Goal: Use online tool/utility: Utilize a website feature to perform a specific function

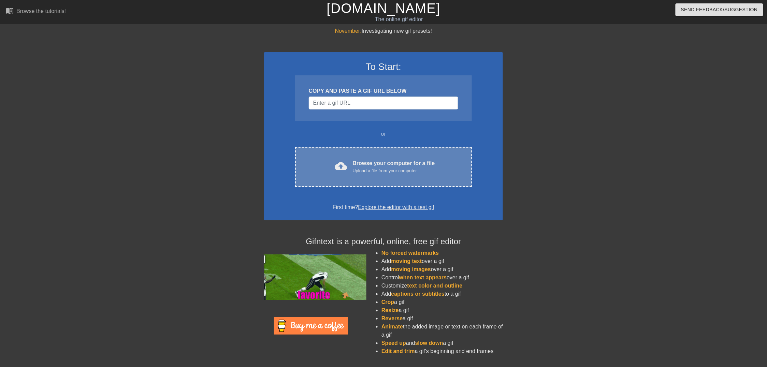
click at [374, 172] on div "Upload a file from your computer" at bounding box center [394, 171] width 82 height 7
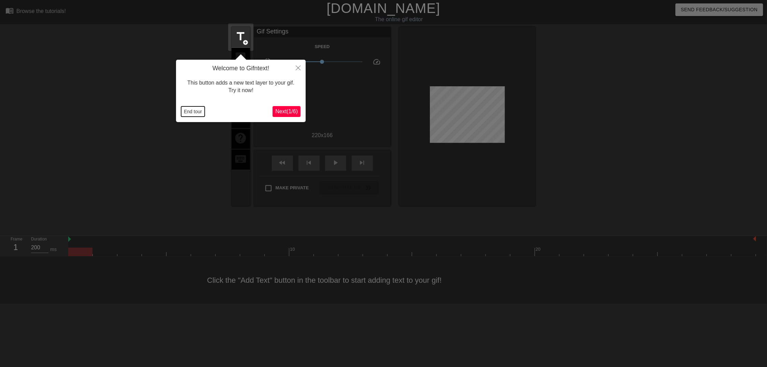
click at [200, 111] on button "End tour" at bounding box center [193, 111] width 24 height 10
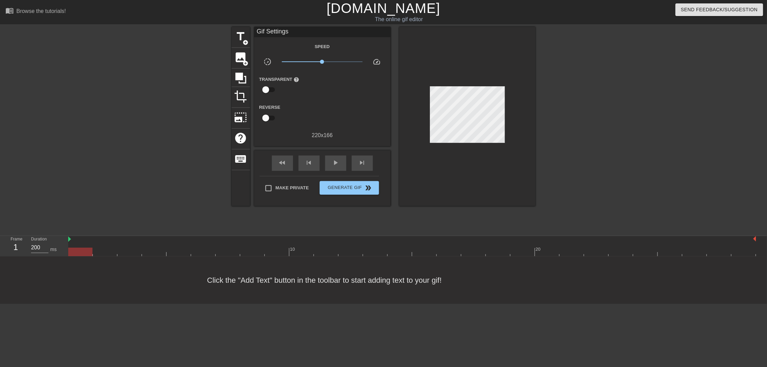
click at [137, 254] on div at bounding box center [412, 252] width 688 height 9
click at [242, 262] on div "Click the "Add Text" button in the toolbar to start adding text to your gif!" at bounding box center [383, 280] width 767 height 47
click at [370, 257] on div "Click the "Add Text" button in the toolbar to start adding text to your gif!" at bounding box center [383, 280] width 767 height 47
click at [472, 249] on div at bounding box center [412, 252] width 688 height 9
click at [501, 250] on div at bounding box center [412, 252] width 688 height 9
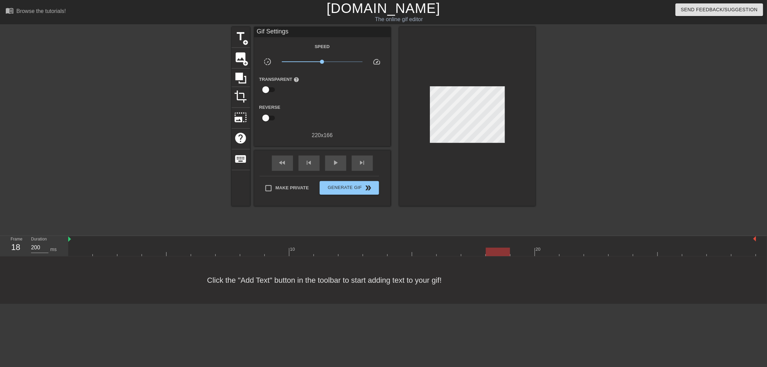
click at [546, 251] on div at bounding box center [412, 252] width 688 height 9
click at [575, 253] on div at bounding box center [412, 252] width 688 height 9
click at [611, 254] on div at bounding box center [412, 252] width 688 height 9
click at [644, 254] on div at bounding box center [412, 252] width 688 height 9
click at [661, 254] on div at bounding box center [412, 252] width 688 height 9
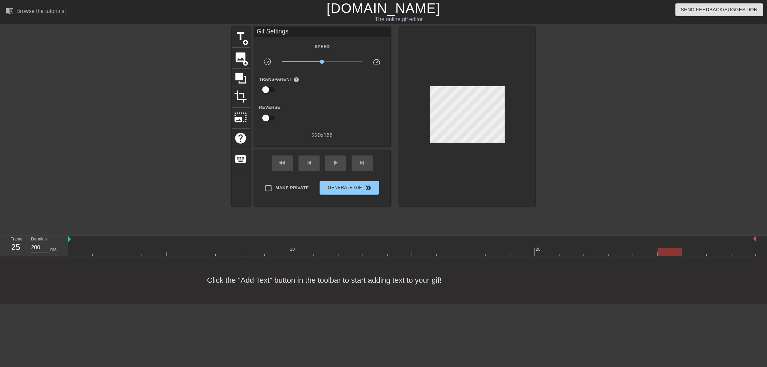
click at [638, 260] on div "Click the "Add Text" button in the toolbar to start adding text to your gif!" at bounding box center [383, 280] width 767 height 47
click at [640, 253] on div at bounding box center [412, 252] width 688 height 9
click at [624, 253] on div at bounding box center [412, 252] width 688 height 9
click at [642, 253] on div at bounding box center [412, 252] width 688 height 9
click at [614, 252] on div at bounding box center [412, 252] width 688 height 9
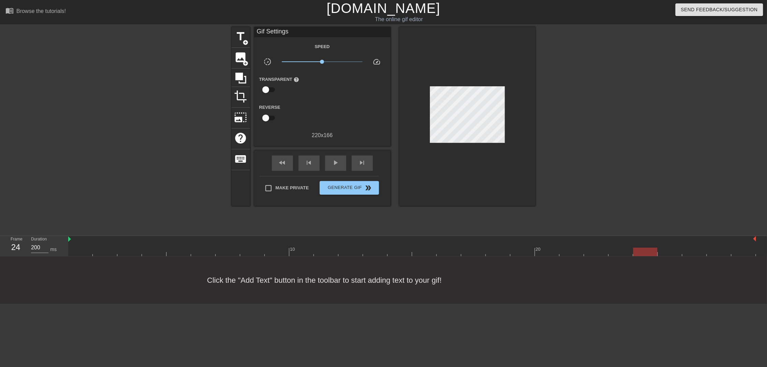
click at [645, 253] on div at bounding box center [412, 252] width 688 height 9
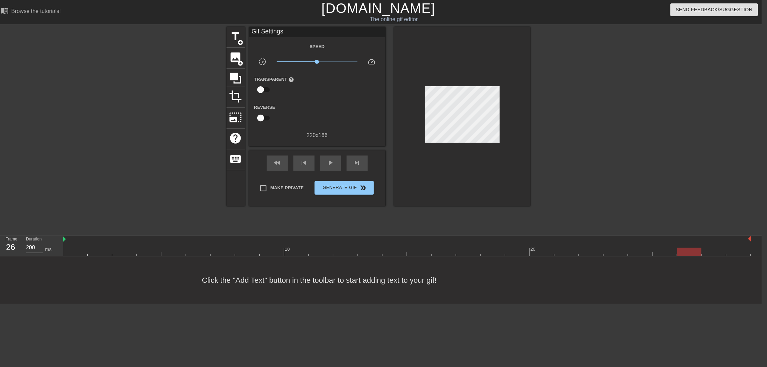
click at [679, 247] on div at bounding box center [678, 249] width 1 height 7
click at [704, 248] on div at bounding box center [407, 252] width 688 height 9
click at [675, 253] on div at bounding box center [407, 252] width 688 height 9
click at [663, 253] on div at bounding box center [665, 252] width 24 height 9
click at [647, 253] on div at bounding box center [407, 252] width 688 height 9
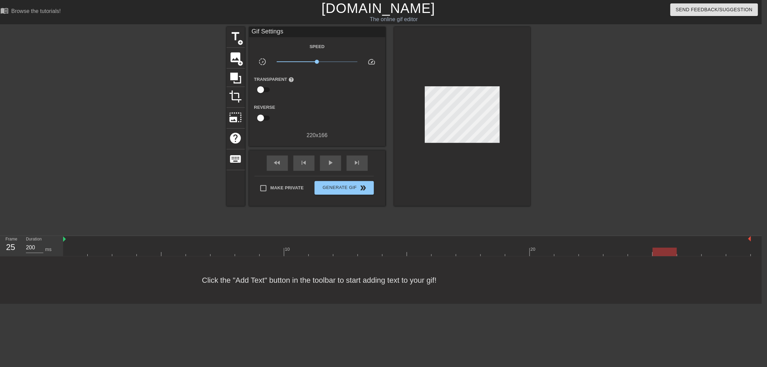
click at [663, 250] on div at bounding box center [407, 252] width 688 height 9
click at [657, 255] on div at bounding box center [665, 252] width 24 height 9
click at [644, 255] on div at bounding box center [407, 252] width 688 height 9
click at [669, 255] on div at bounding box center [407, 252] width 688 height 9
click at [691, 252] on div at bounding box center [407, 252] width 688 height 9
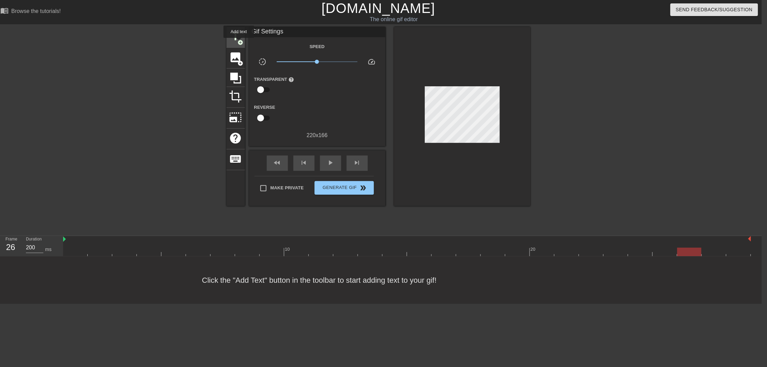
click at [239, 43] on span "add_circle" at bounding box center [241, 43] width 6 height 6
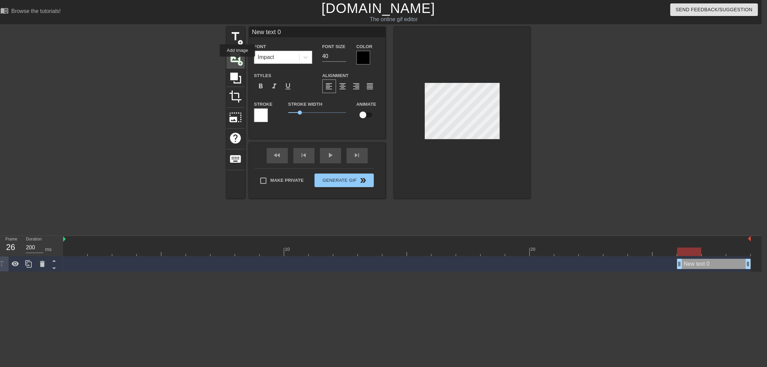
click at [238, 61] on span "add_circle" at bounding box center [241, 63] width 6 height 6
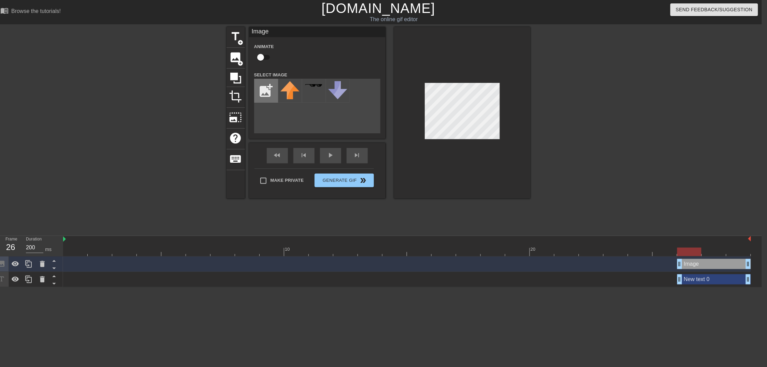
click at [267, 91] on input "file" at bounding box center [266, 90] width 23 height 23
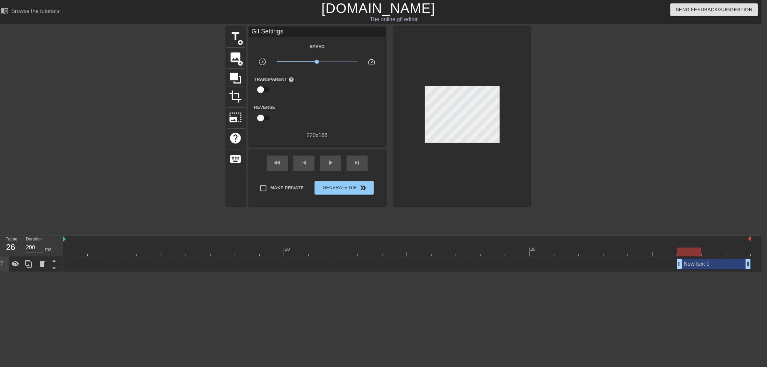
click at [237, 25] on div "menu_book Browse the tutorials! [DOMAIN_NAME] The online gif editor Send Feedba…" at bounding box center [378, 136] width 767 height 272
click at [237, 33] on span "title" at bounding box center [235, 36] width 13 height 13
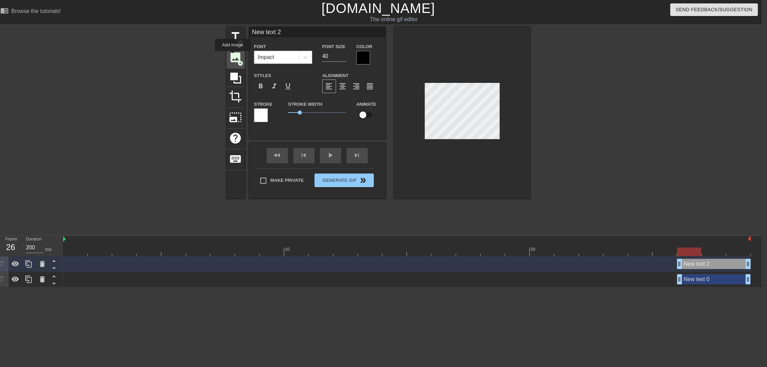
click at [234, 57] on span "image" at bounding box center [235, 57] width 13 height 13
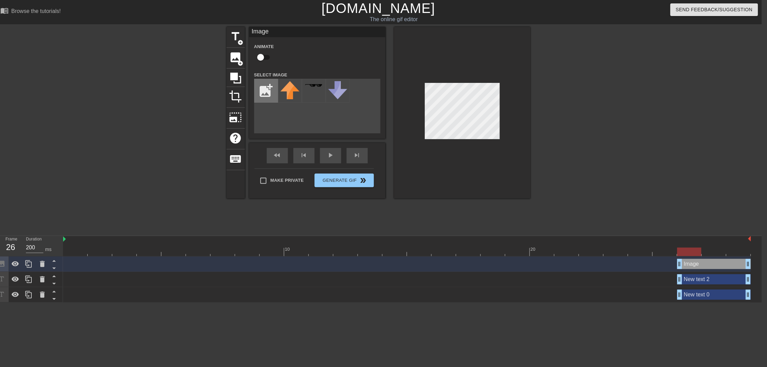
click at [265, 88] on input "file" at bounding box center [266, 90] width 23 height 23
type input "C:\fakepath\Screenshot [DATE] 3.01.02 PM.png"
click at [290, 97] on img at bounding box center [290, 94] width 19 height 26
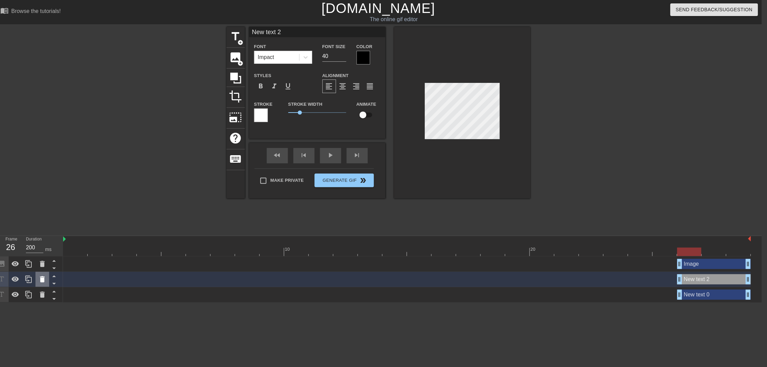
click at [42, 278] on icon at bounding box center [42, 279] width 5 height 6
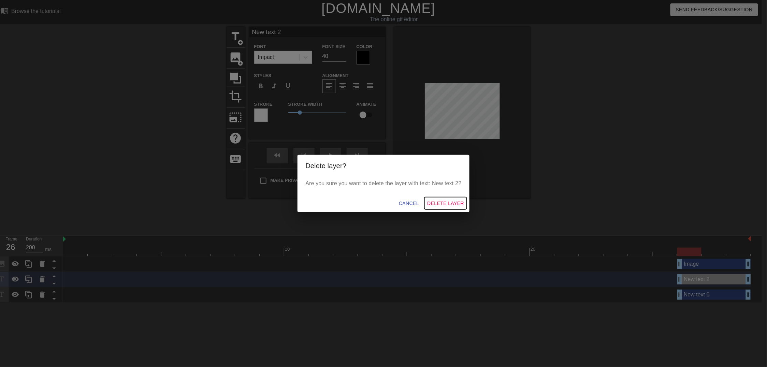
click at [437, 199] on span "Delete Layer" at bounding box center [445, 203] width 37 height 9
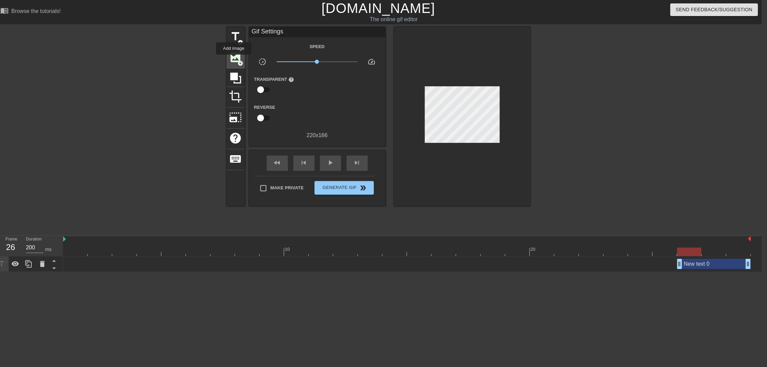
click at [234, 59] on span "image" at bounding box center [235, 57] width 13 height 13
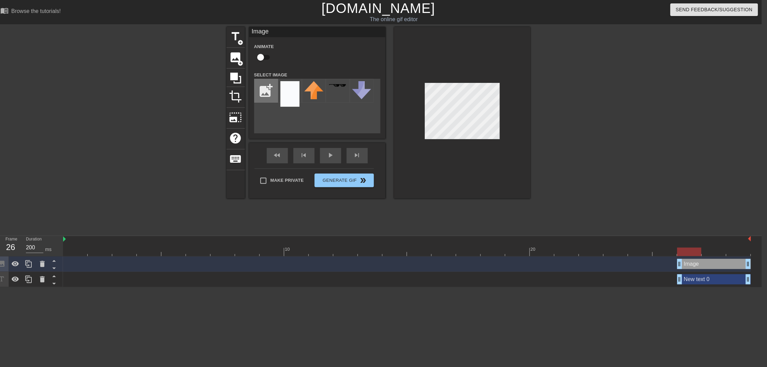
click at [269, 96] on input "file" at bounding box center [266, 90] width 23 height 23
type input "C:\fakepath\Screenshot [DATE] 3.04.04 PM.png"
click at [289, 91] on img at bounding box center [290, 90] width 19 height 18
click at [485, 145] on div at bounding box center [462, 113] width 137 height 172
click at [500, 135] on div at bounding box center [462, 113] width 137 height 172
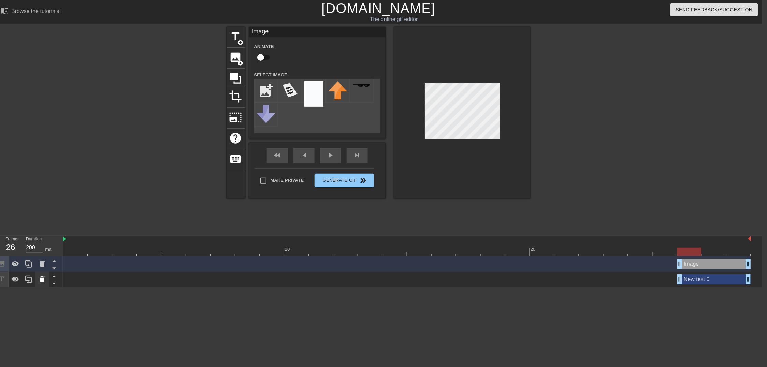
click at [40, 279] on icon at bounding box center [42, 279] width 8 height 8
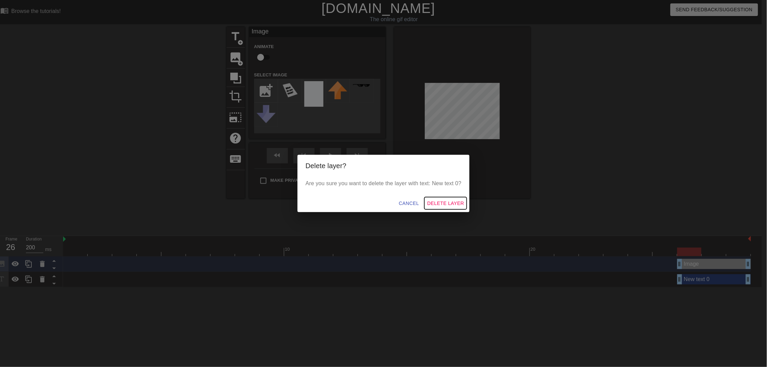
click at [449, 203] on span "Delete Layer" at bounding box center [445, 203] width 37 height 9
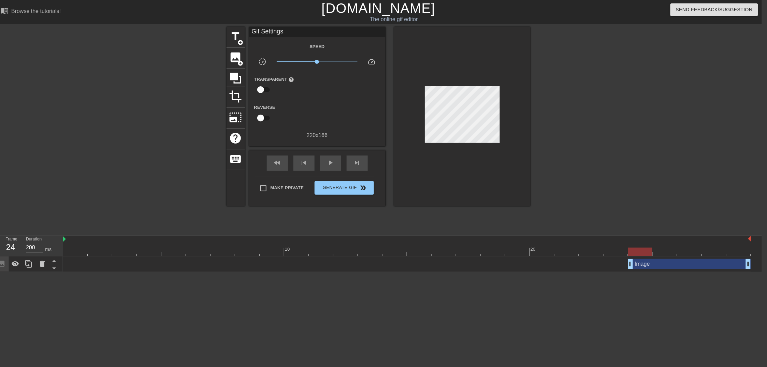
drag, startPoint x: 680, startPoint y: 264, endPoint x: 620, endPoint y: 270, distance: 60.0
click at [620, 270] on div "Image drag_handle drag_handle" at bounding box center [407, 264] width 688 height 15
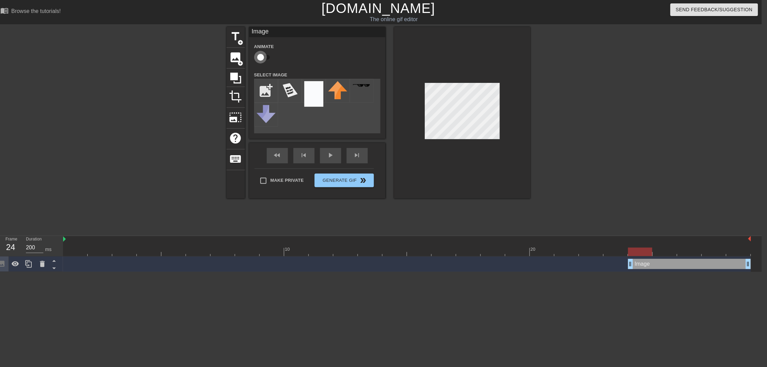
click at [262, 61] on input "checkbox" at bounding box center [260, 57] width 39 height 13
checkbox input "true"
click at [664, 252] on div at bounding box center [407, 252] width 688 height 9
click at [684, 253] on div at bounding box center [407, 252] width 688 height 9
click at [716, 253] on div at bounding box center [407, 252] width 688 height 9
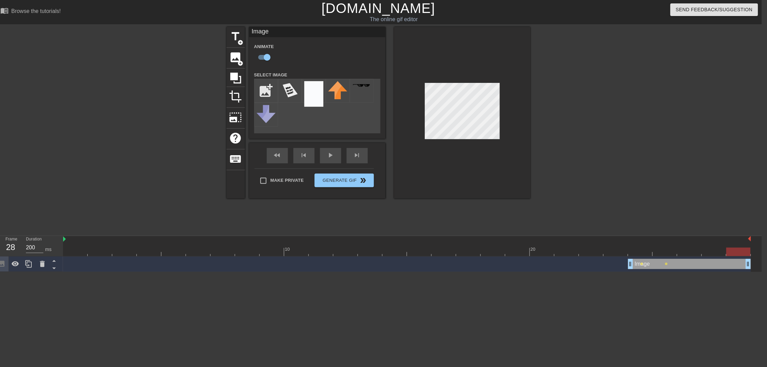
click at [733, 253] on div at bounding box center [407, 252] width 688 height 9
click at [238, 74] on icon at bounding box center [235, 78] width 11 height 11
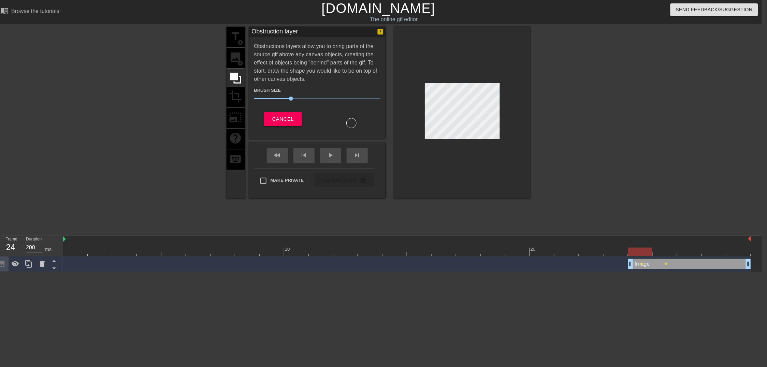
click at [645, 250] on div at bounding box center [407, 252] width 688 height 9
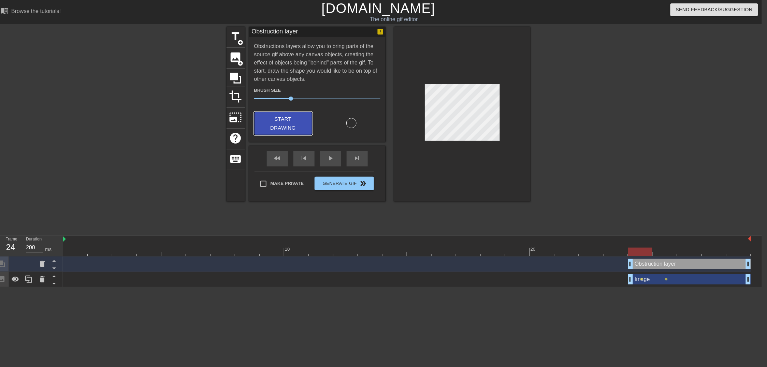
click at [301, 119] on span "Start Drawing" at bounding box center [283, 124] width 42 height 18
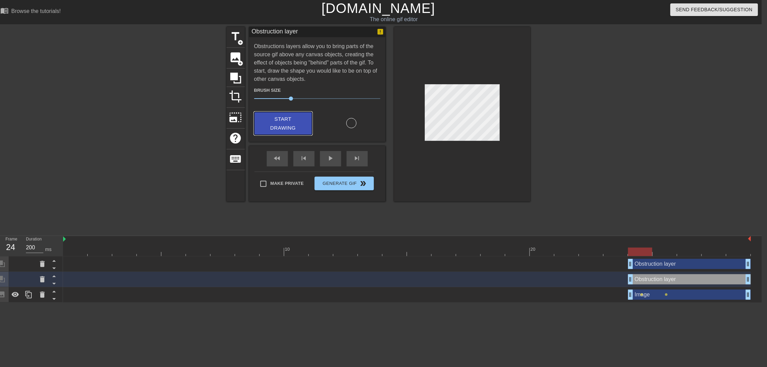
click at [298, 119] on span "Start Drawing" at bounding box center [283, 124] width 42 height 18
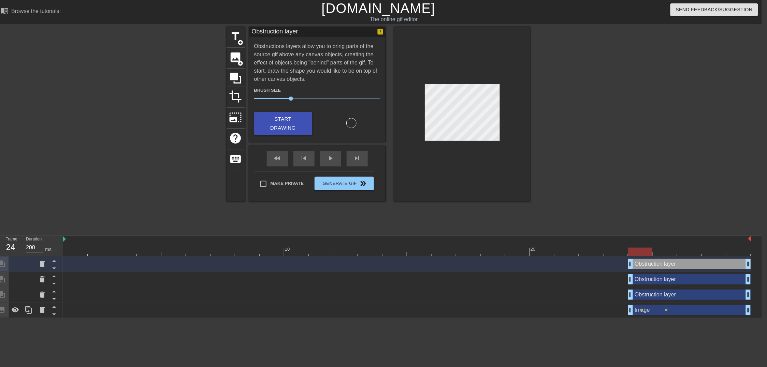
click at [351, 123] on div at bounding box center [351, 123] width 10 height 10
drag, startPoint x: 354, startPoint y: 124, endPoint x: 348, endPoint y: 124, distance: 6.5
click at [348, 124] on div at bounding box center [351, 123] width 10 height 10
drag, startPoint x: 291, startPoint y: 97, endPoint x: 275, endPoint y: 97, distance: 16.0
click at [275, 97] on span "17" at bounding box center [274, 99] width 4 height 4
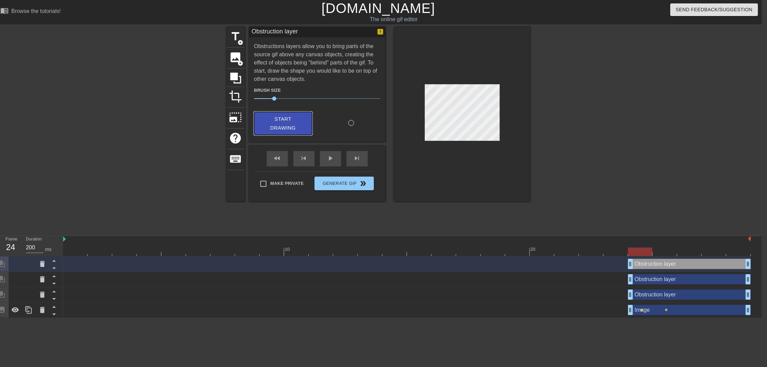
click at [297, 120] on span "Start Drawing" at bounding box center [283, 124] width 42 height 18
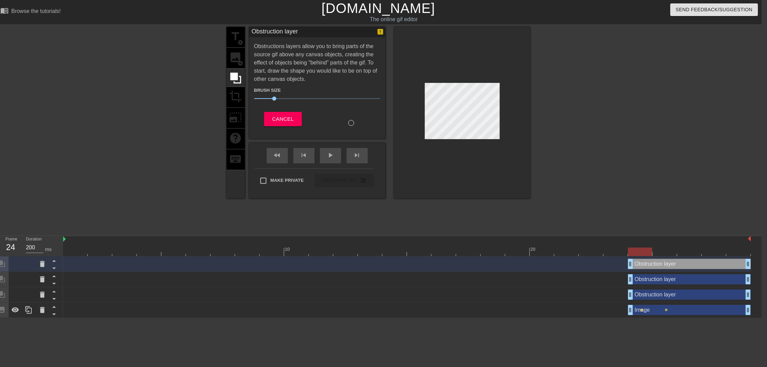
click at [535, 109] on div "title add_circle image add_circle crop photo_size_select_large help keyboard Ob…" at bounding box center [378, 129] width 767 height 205
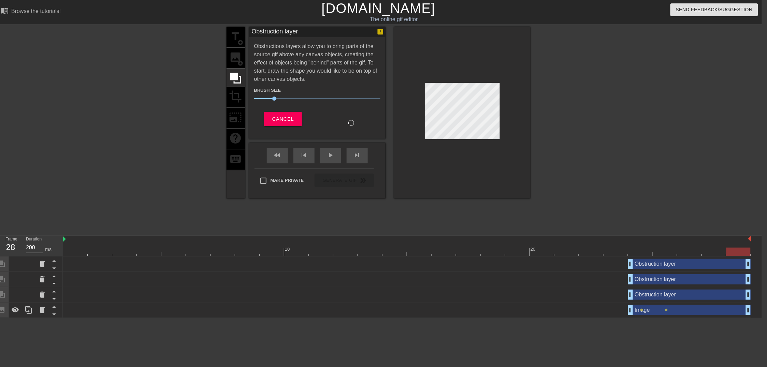
drag, startPoint x: 748, startPoint y: 267, endPoint x: 747, endPoint y: 259, distance: 7.7
click at [715, 250] on div at bounding box center [407, 252] width 688 height 9
click at [678, 249] on div at bounding box center [407, 252] width 688 height 9
click at [662, 248] on div at bounding box center [407, 252] width 688 height 9
click at [641, 252] on div at bounding box center [407, 252] width 688 height 9
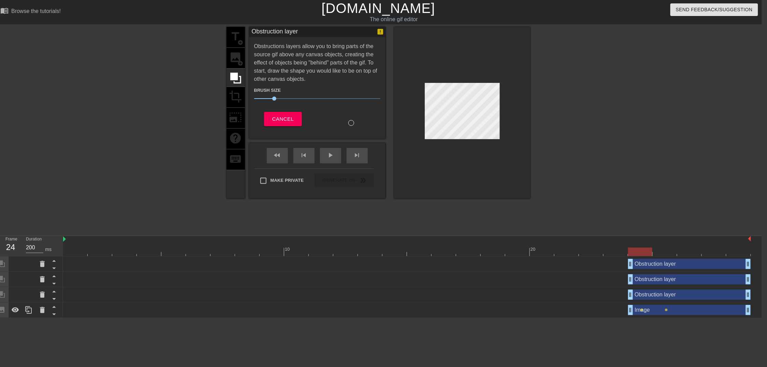
click at [663, 251] on div at bounding box center [407, 252] width 688 height 9
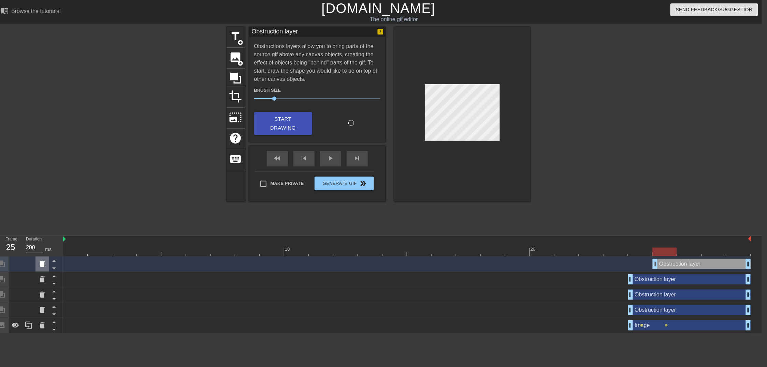
click at [42, 261] on icon at bounding box center [42, 264] width 8 height 8
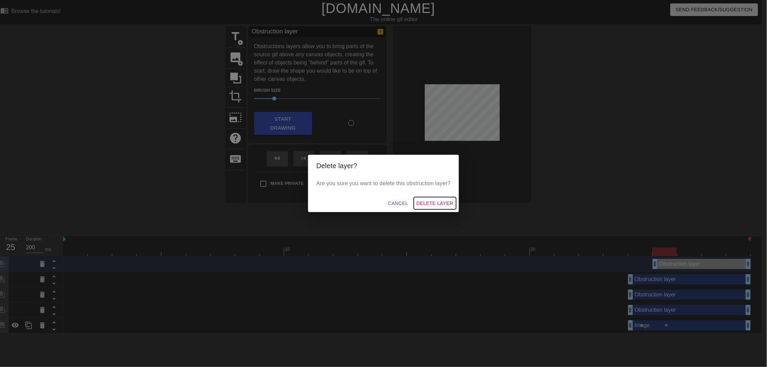
click at [430, 204] on span "Delete Layer" at bounding box center [435, 203] width 37 height 9
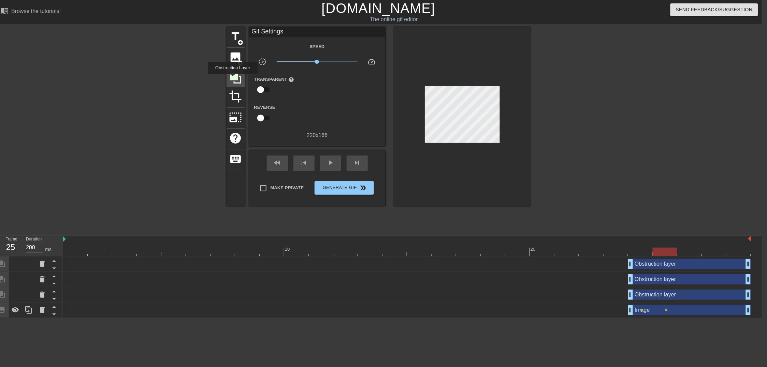
click at [234, 79] on icon at bounding box center [235, 78] width 11 height 11
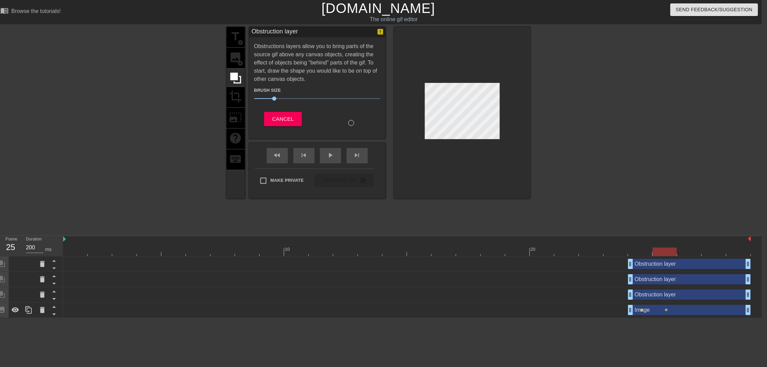
click at [350, 124] on div at bounding box center [351, 123] width 6 height 6
click at [267, 97] on span "11" at bounding box center [317, 99] width 126 height 8
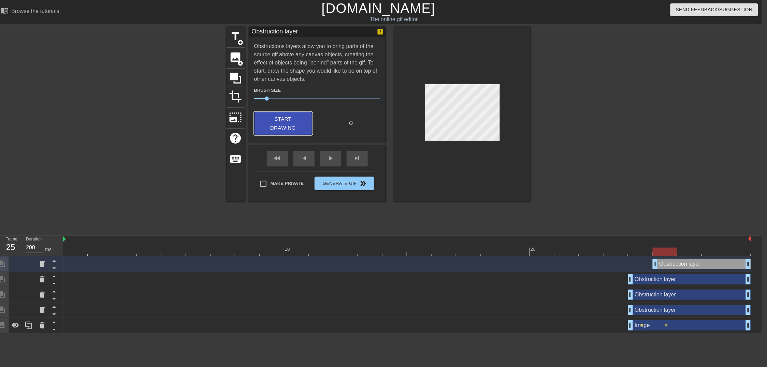
click at [283, 124] on button "Start Drawing" at bounding box center [283, 124] width 58 height 24
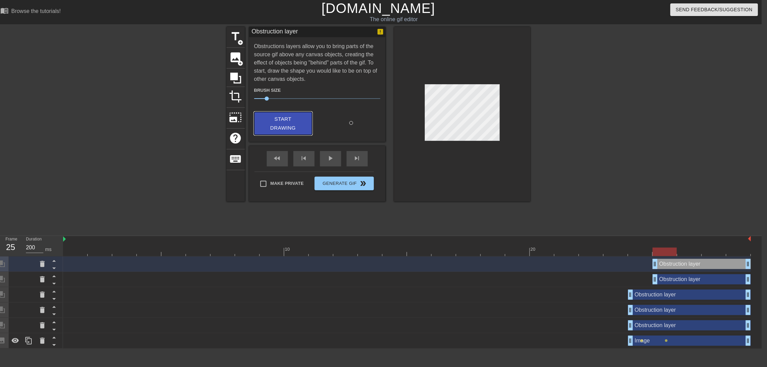
click at [304, 120] on button "Start Drawing" at bounding box center [283, 124] width 58 height 24
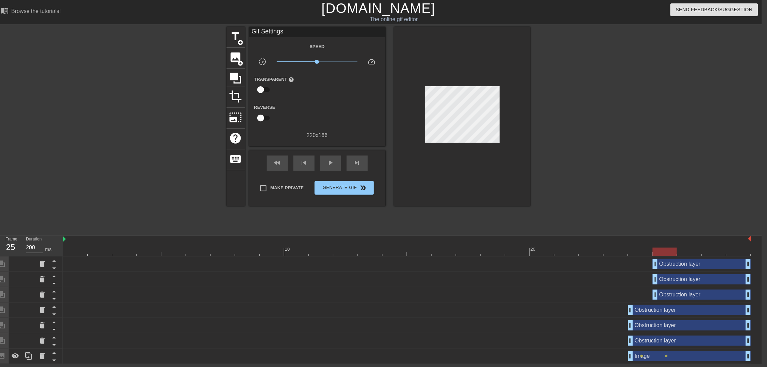
click at [621, 153] on div at bounding box center [590, 129] width 102 height 205
click at [236, 78] on icon at bounding box center [235, 78] width 11 height 11
click at [608, 124] on div at bounding box center [590, 129] width 102 height 205
click at [668, 255] on div at bounding box center [407, 252] width 688 height 9
click at [686, 255] on div at bounding box center [407, 252] width 688 height 9
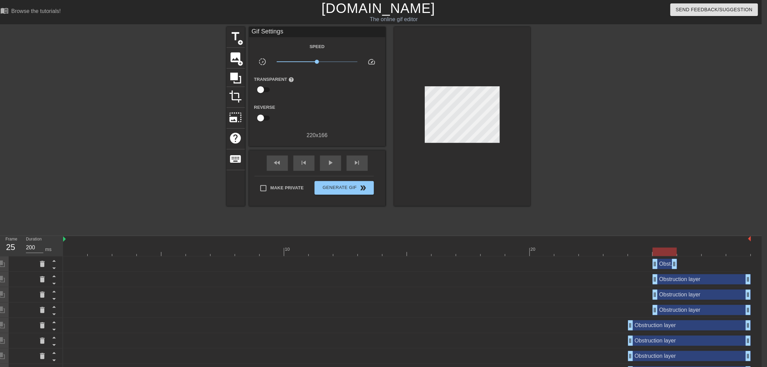
drag, startPoint x: 749, startPoint y: 267, endPoint x: 675, endPoint y: 268, distance: 74.1
click at [689, 254] on div at bounding box center [407, 252] width 688 height 9
click at [663, 251] on div at bounding box center [407, 252] width 688 height 9
click at [681, 251] on div at bounding box center [407, 252] width 688 height 9
drag, startPoint x: 748, startPoint y: 281, endPoint x: 676, endPoint y: 282, distance: 72.0
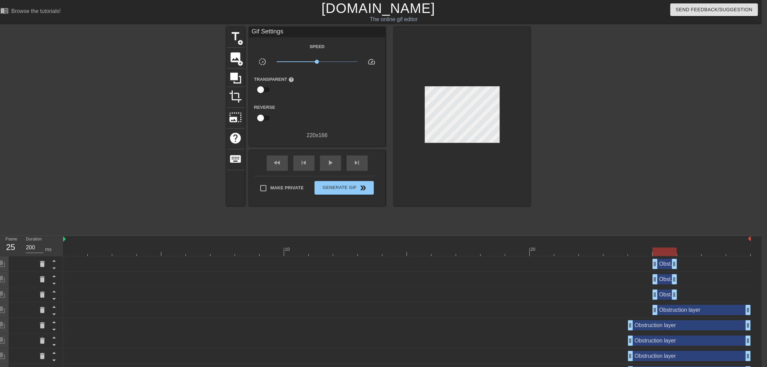
drag, startPoint x: 747, startPoint y: 296, endPoint x: 671, endPoint y: 298, distance: 76.1
drag, startPoint x: 747, startPoint y: 313, endPoint x: 675, endPoint y: 314, distance: 72.7
drag, startPoint x: 748, startPoint y: 326, endPoint x: 673, endPoint y: 326, distance: 74.7
drag, startPoint x: 749, startPoint y: 341, endPoint x: 675, endPoint y: 341, distance: 74.1
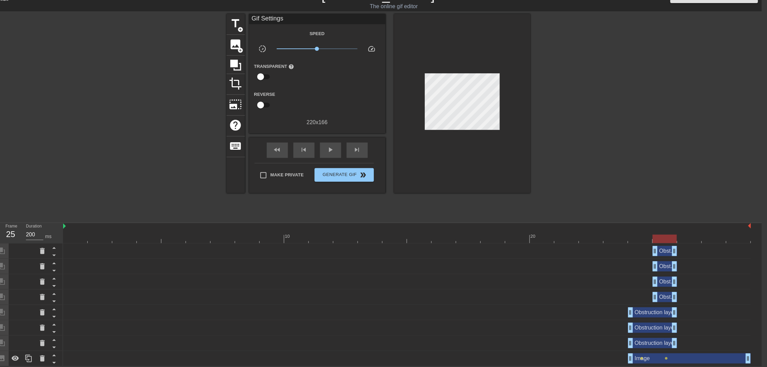
drag, startPoint x: 748, startPoint y: 345, endPoint x: 678, endPoint y: 343, distance: 69.6
click at [678, 343] on div "Obstruction layer drag_handle drag_handle" at bounding box center [407, 343] width 688 height 10
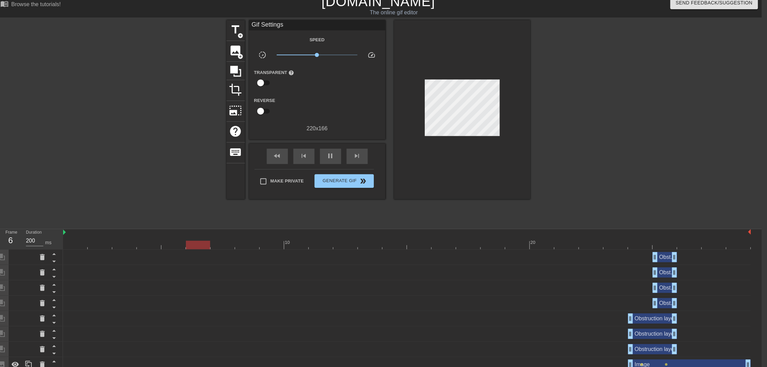
scroll to position [0, 5]
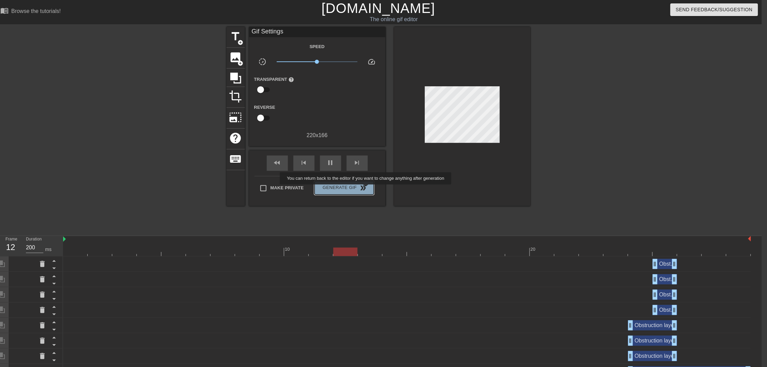
click at [370, 189] on span "Generate Gif double_arrow" at bounding box center [344, 188] width 54 height 8
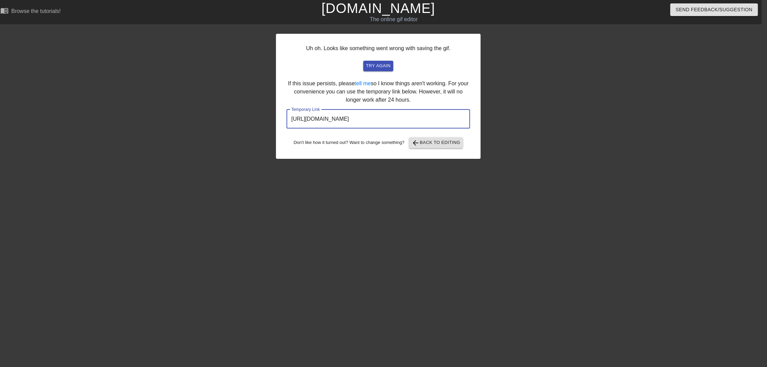
click at [397, 124] on input "[URL][DOMAIN_NAME]" at bounding box center [379, 119] width 184 height 19
